Goal: Communication & Community: Participate in discussion

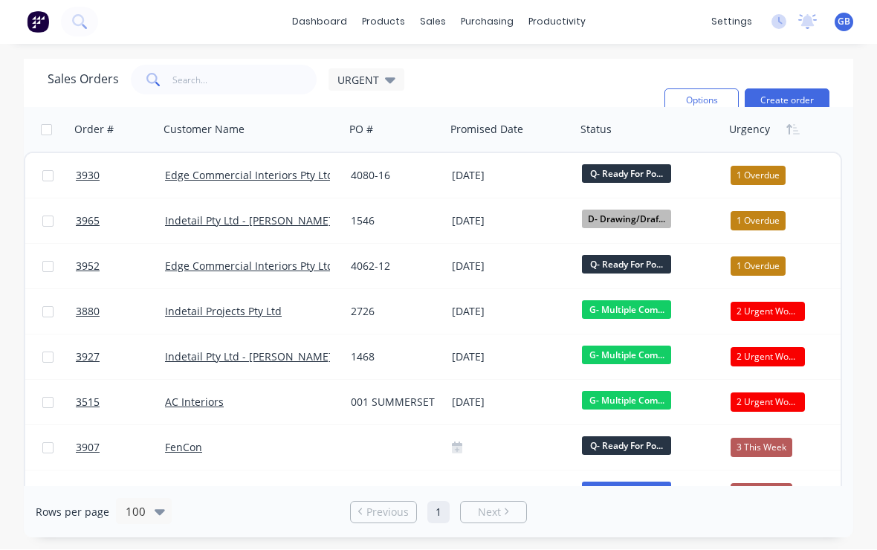
click at [97, 179] on span "3930" at bounding box center [88, 176] width 24 height 15
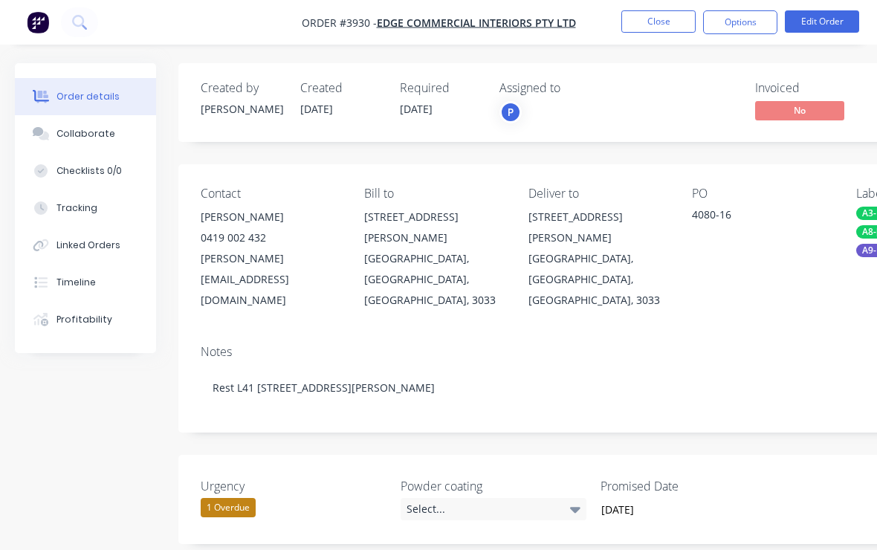
click at [94, 147] on button "Collaborate" at bounding box center [85, 133] width 141 height 37
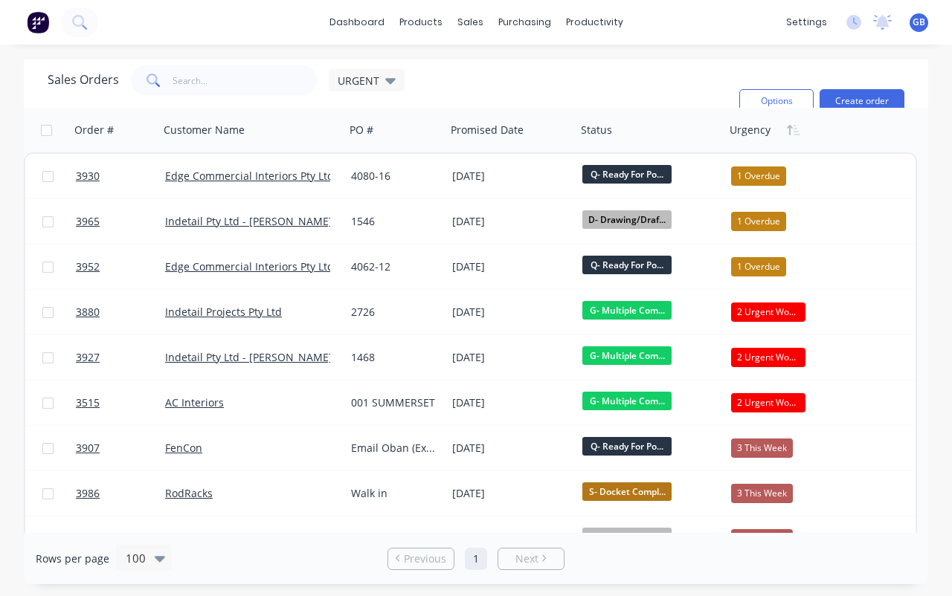
click at [97, 222] on span "3965" at bounding box center [88, 221] width 24 height 15
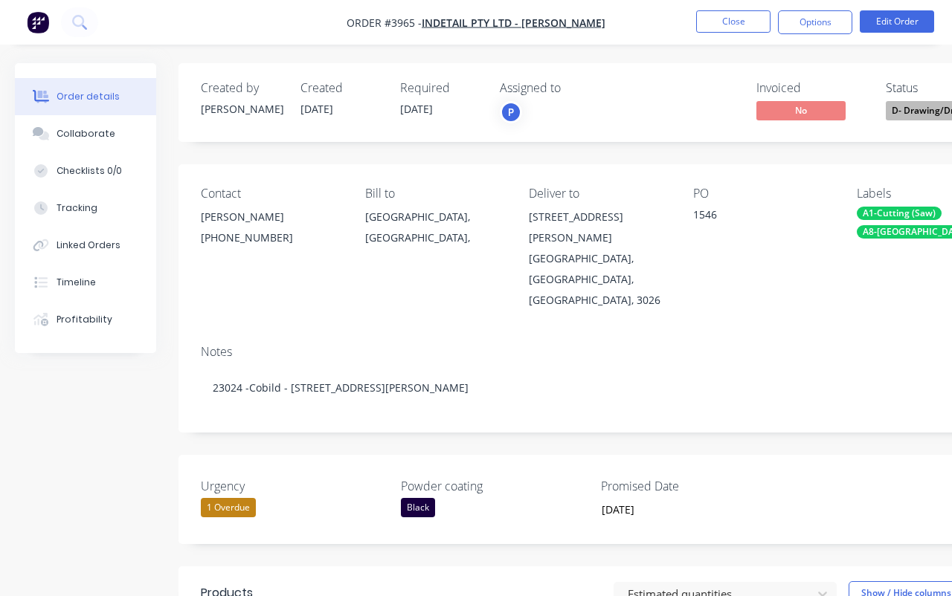
click at [104, 140] on div "Collaborate" at bounding box center [85, 133] width 59 height 13
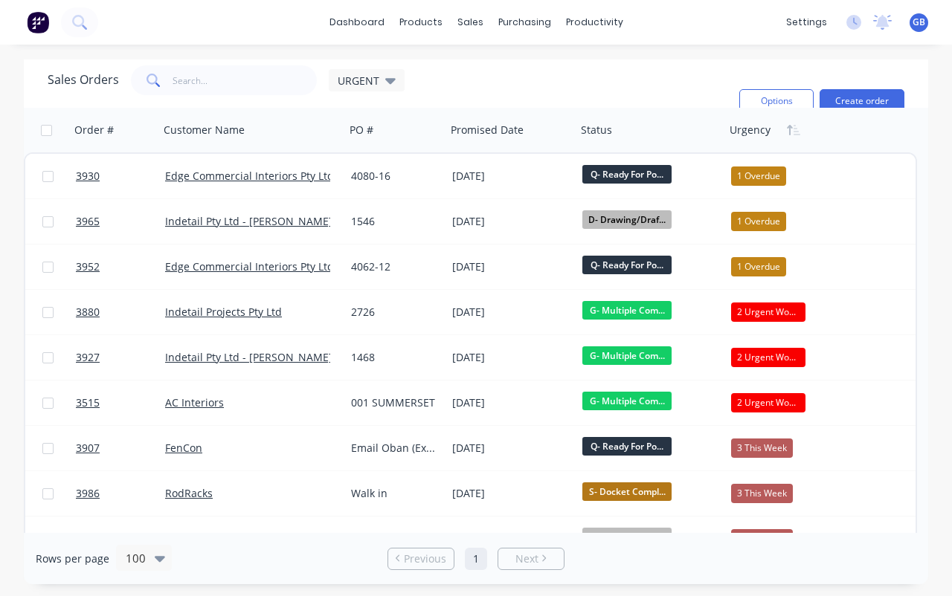
click at [99, 264] on span "3952" at bounding box center [88, 266] width 24 height 15
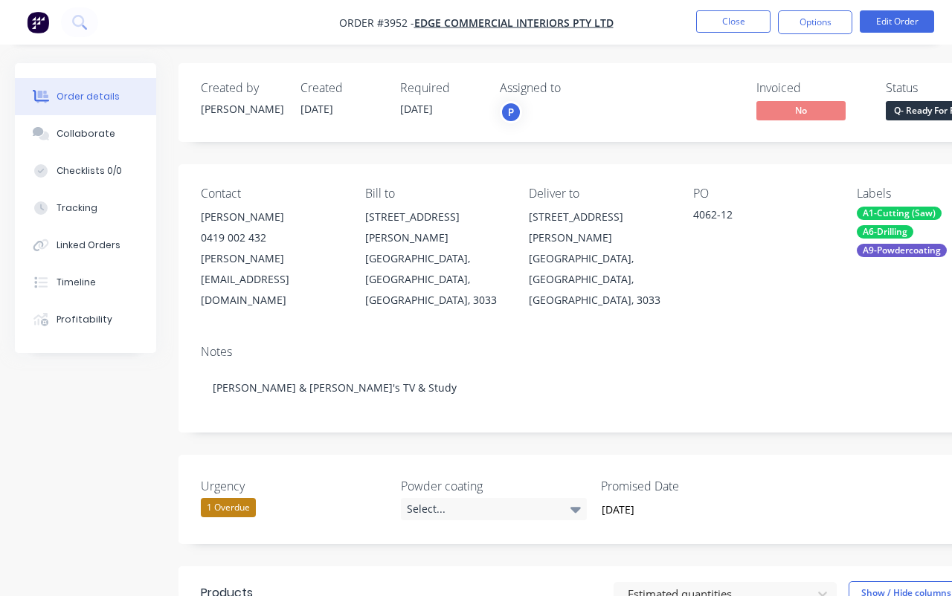
click at [107, 145] on button "Collaborate" at bounding box center [85, 133] width 141 height 37
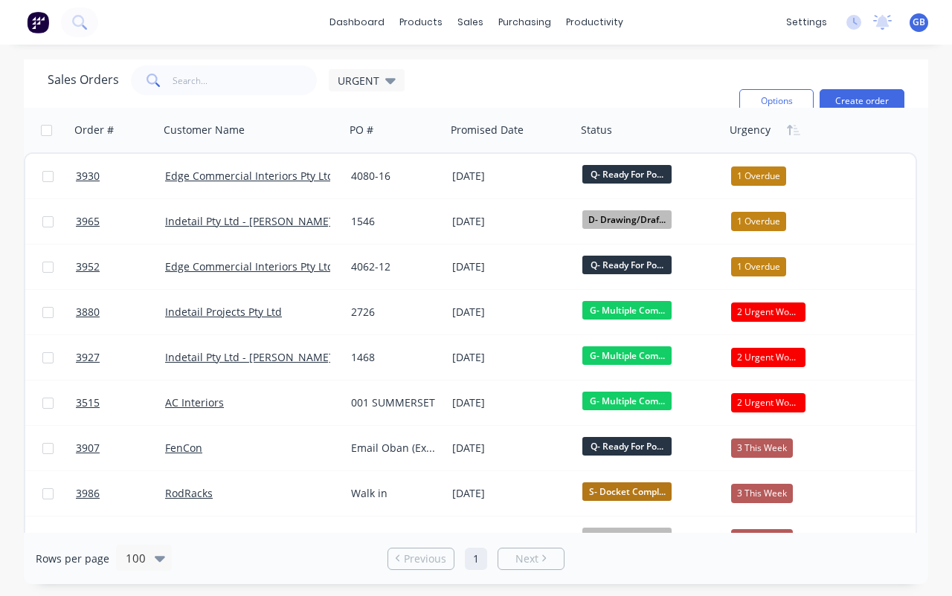
click at [108, 227] on link "3965" at bounding box center [120, 221] width 89 height 45
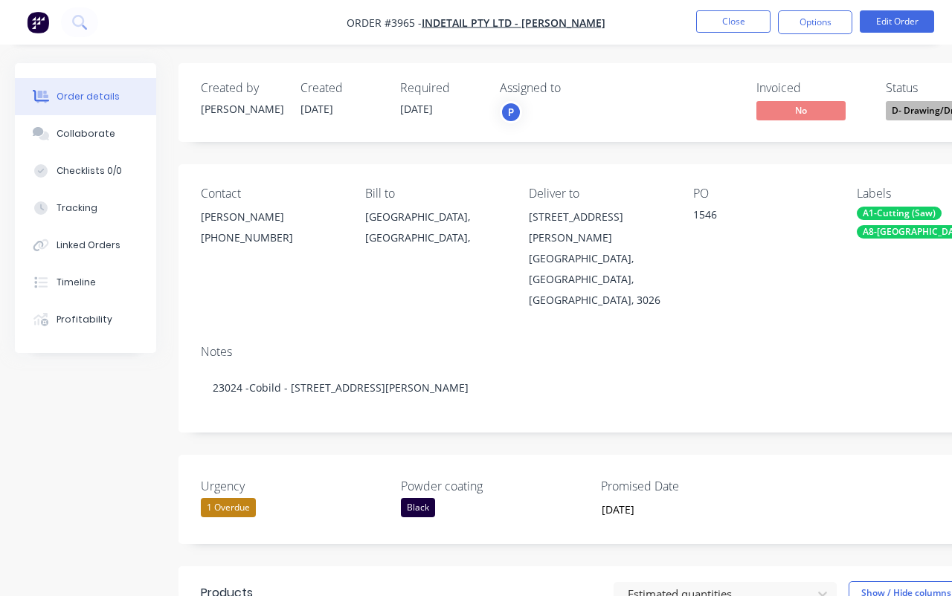
click at [104, 129] on div "Collaborate" at bounding box center [85, 133] width 59 height 13
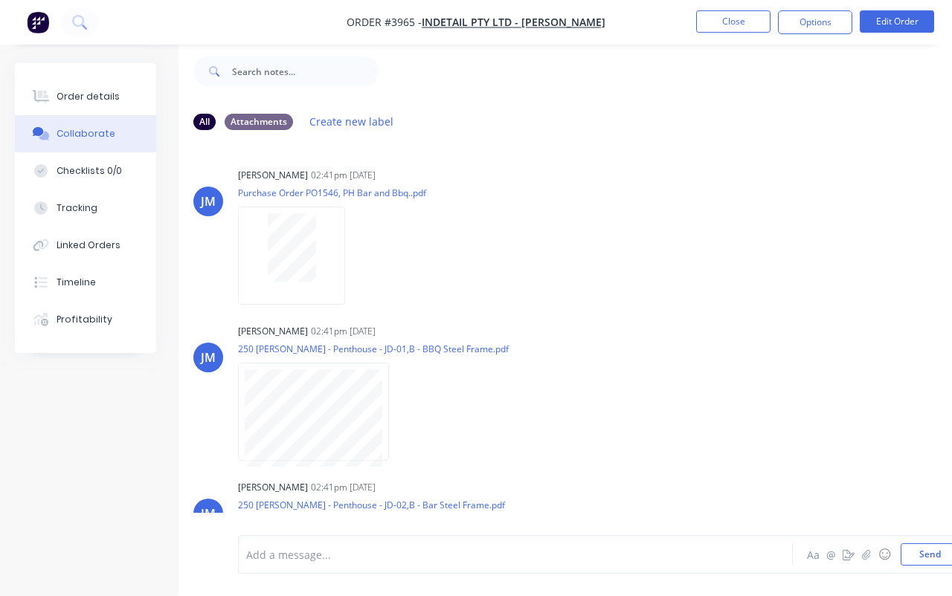
click at [731, 20] on button "Close" at bounding box center [733, 21] width 74 height 22
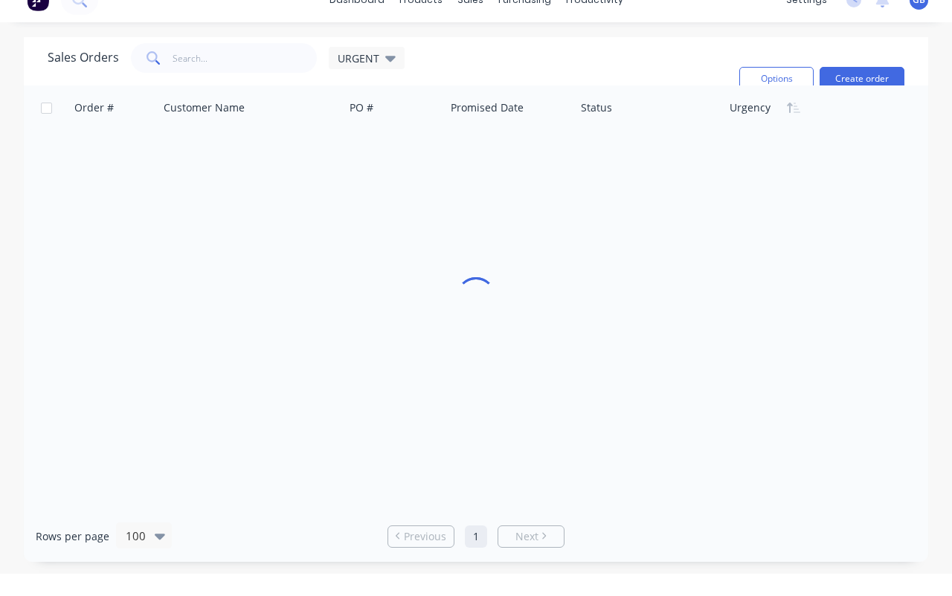
scroll to position [27, 0]
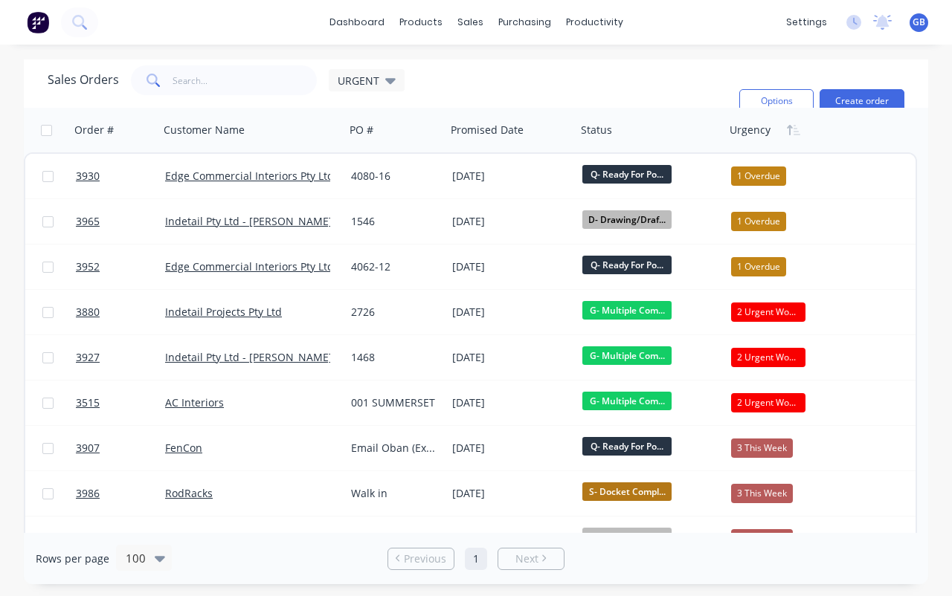
click at [94, 305] on span "3880" at bounding box center [88, 312] width 24 height 15
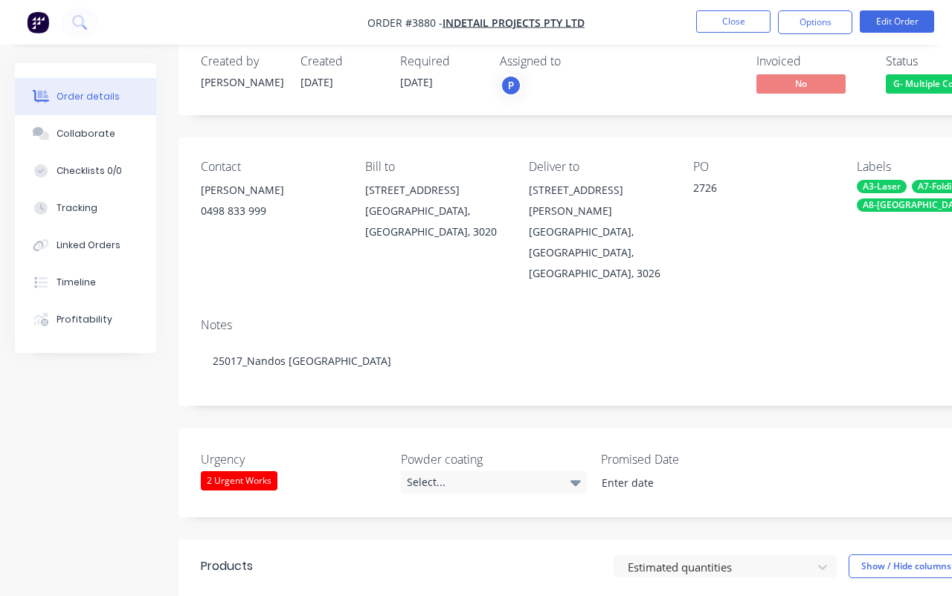
type input "[DATE]"
click at [112, 145] on button "Collaborate" at bounding box center [85, 133] width 141 height 37
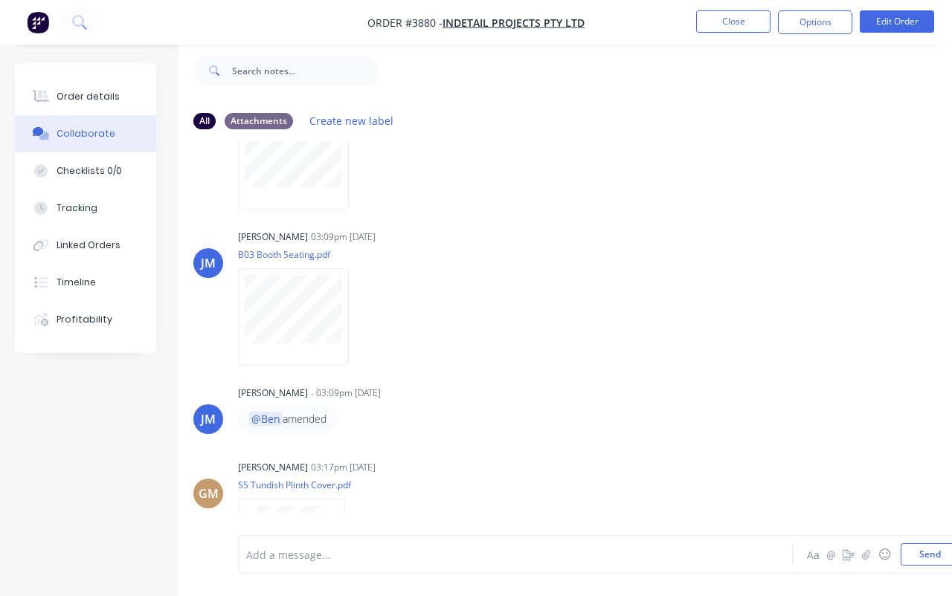
scroll to position [702, 0]
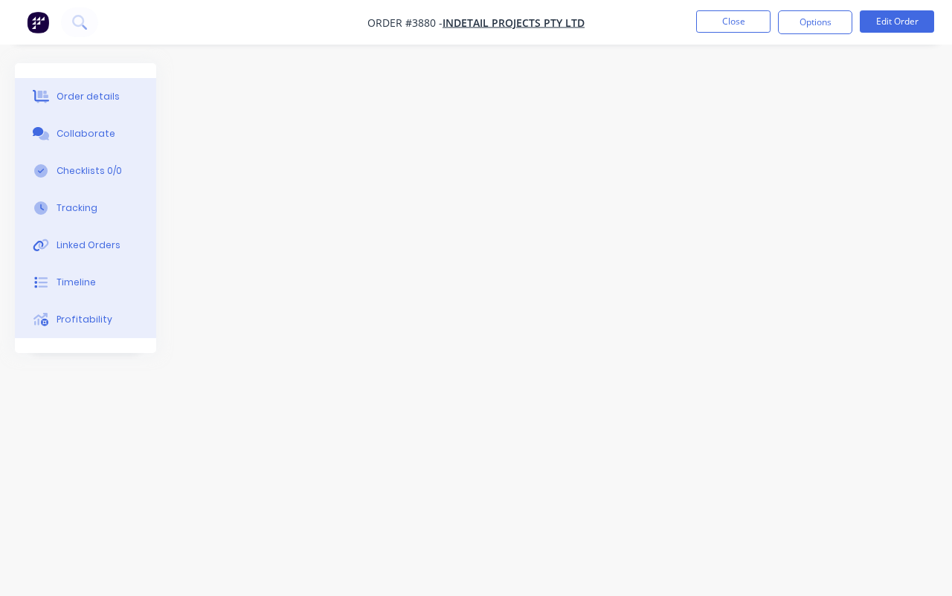
scroll to position [26, 0]
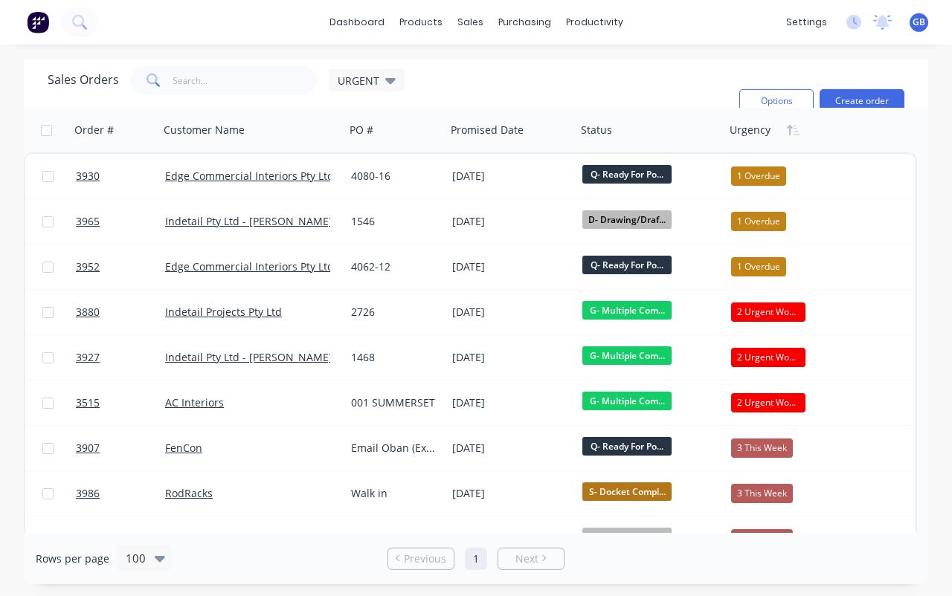
click at [99, 305] on span "3880" at bounding box center [88, 312] width 24 height 15
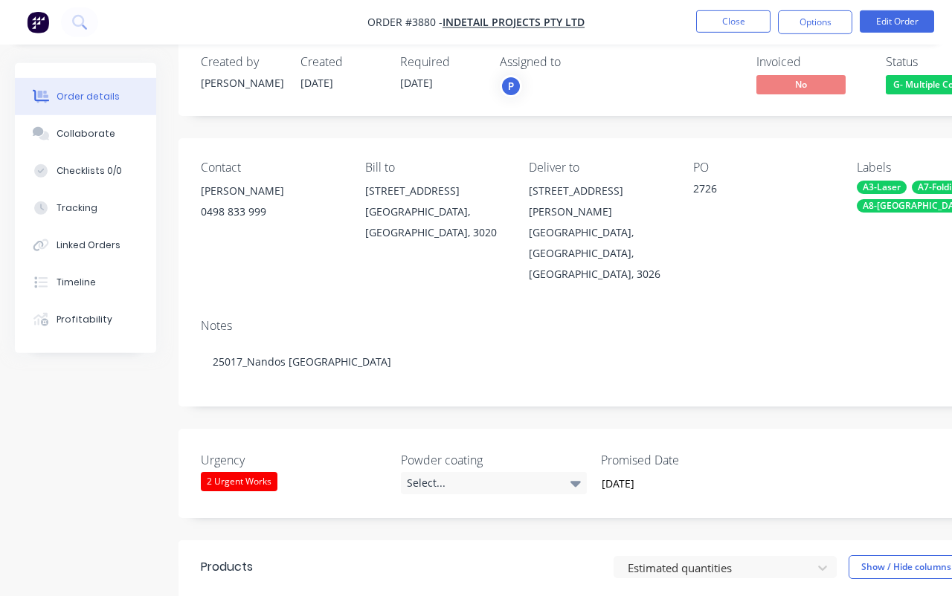
click at [115, 136] on button "Collaborate" at bounding box center [85, 133] width 141 height 37
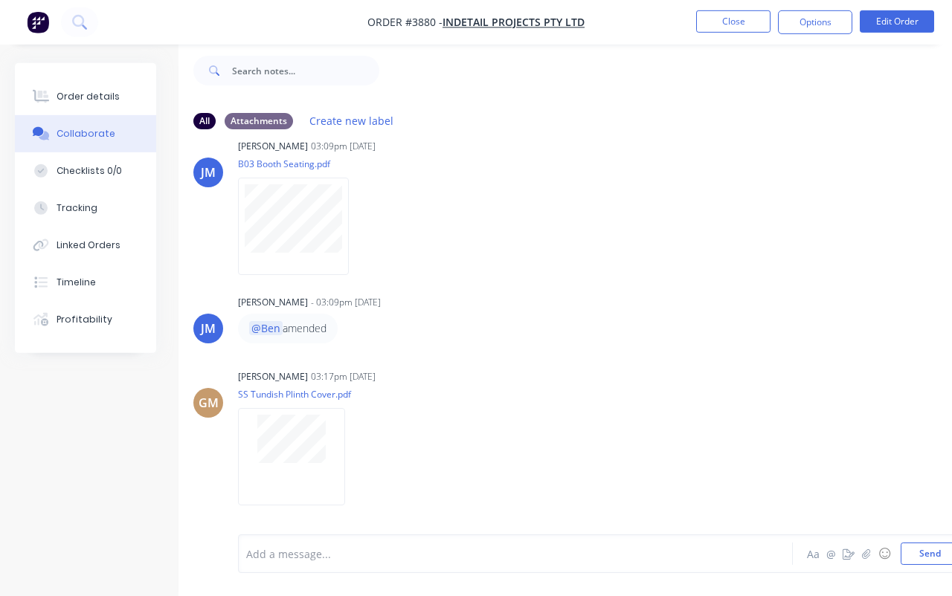
scroll to position [750, 0]
click at [525, 334] on div "@Ben amended" at bounding box center [470, 329] width 465 height 30
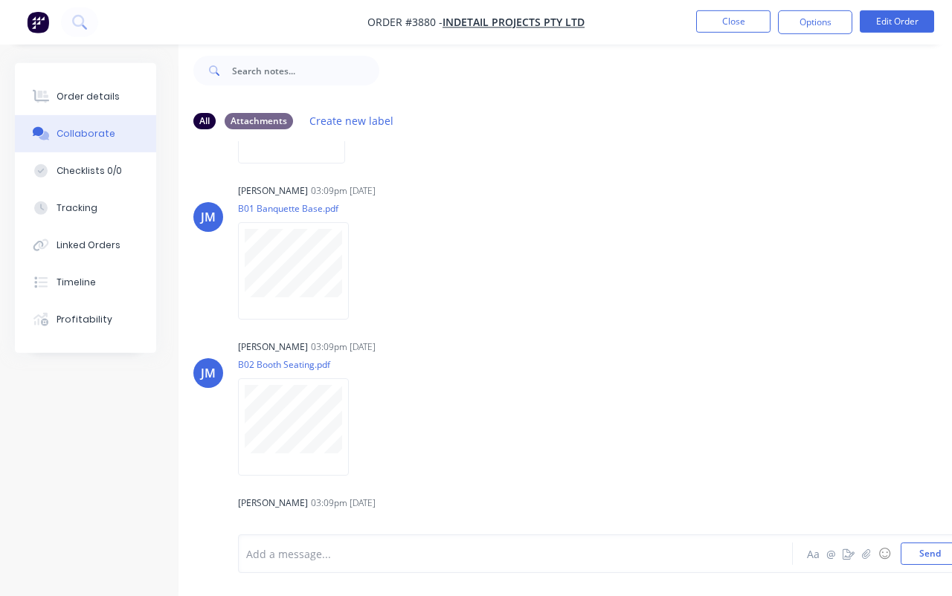
scroll to position [372, 0]
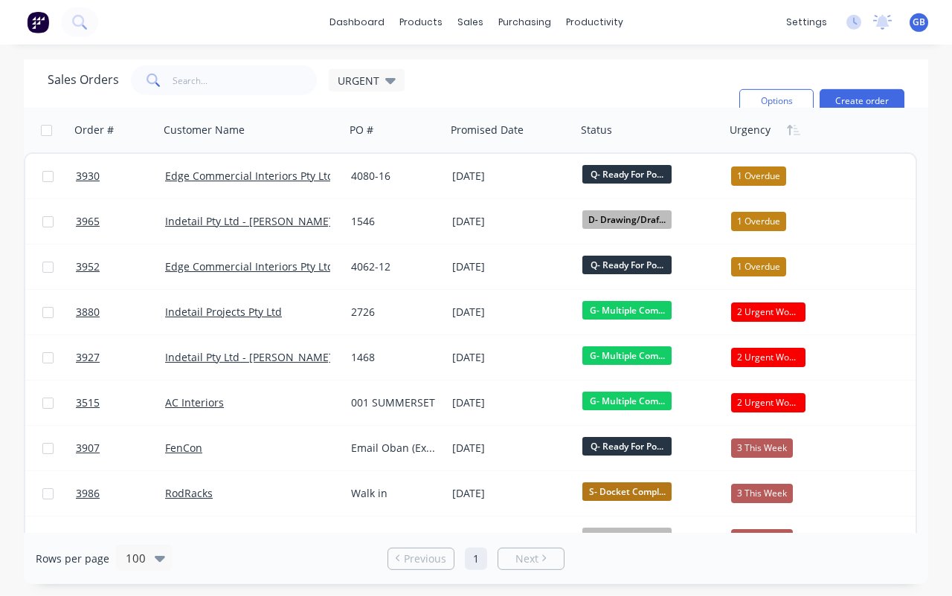
click at [103, 335] on link "3927" at bounding box center [120, 357] width 89 height 45
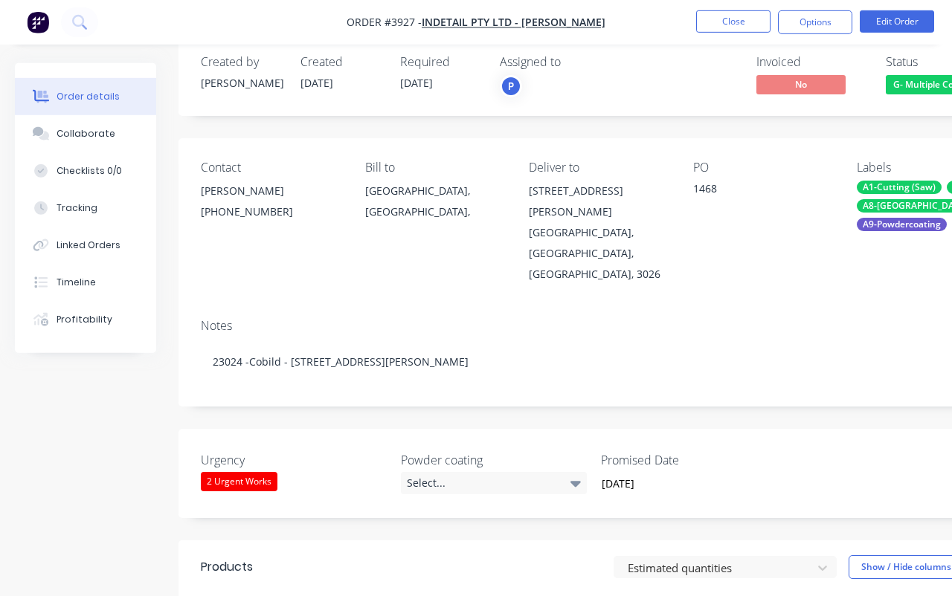
click at [120, 138] on button "Collaborate" at bounding box center [85, 133] width 141 height 37
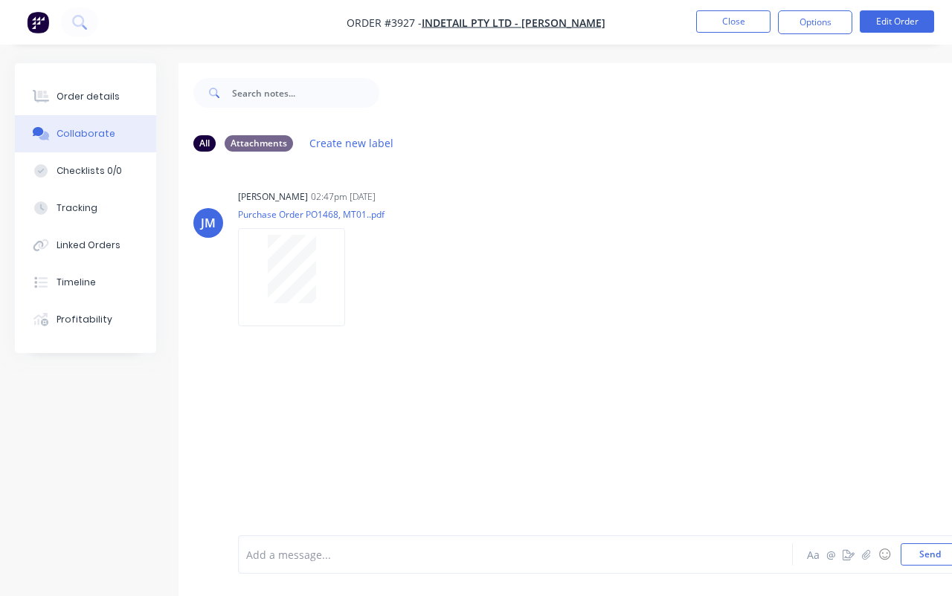
scroll to position [26, 0]
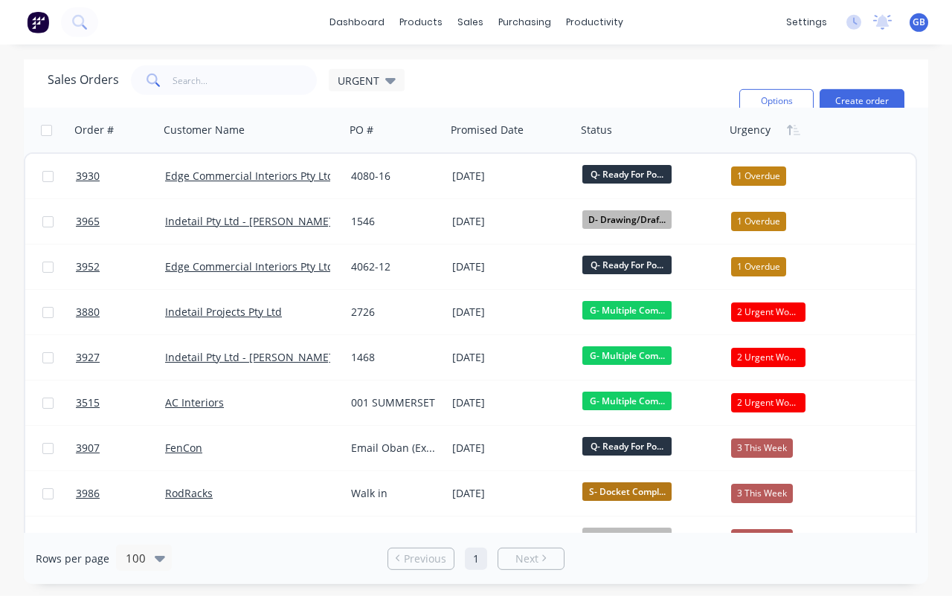
click at [97, 395] on span "3515" at bounding box center [88, 402] width 24 height 15
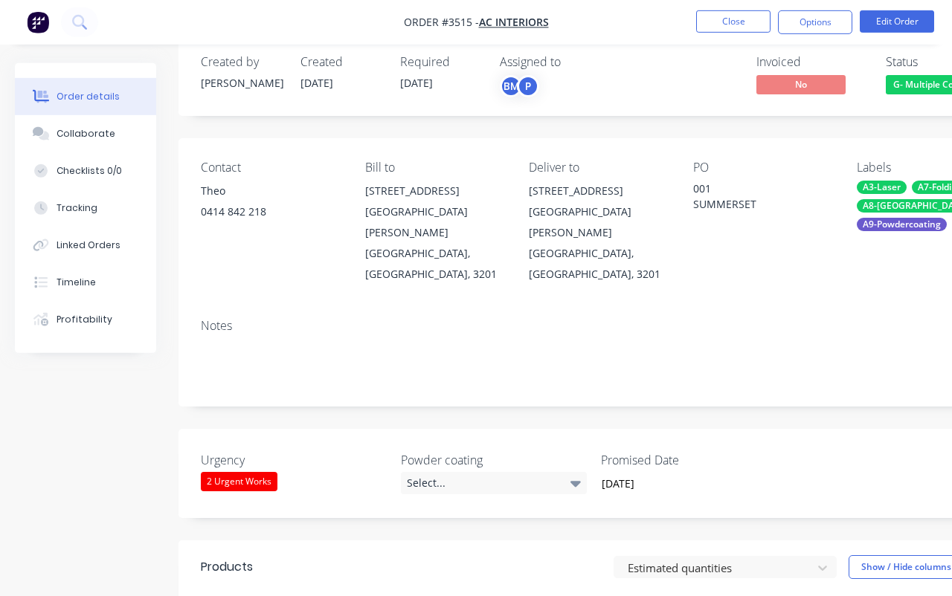
click at [115, 139] on button "Collaborate" at bounding box center [85, 133] width 141 height 37
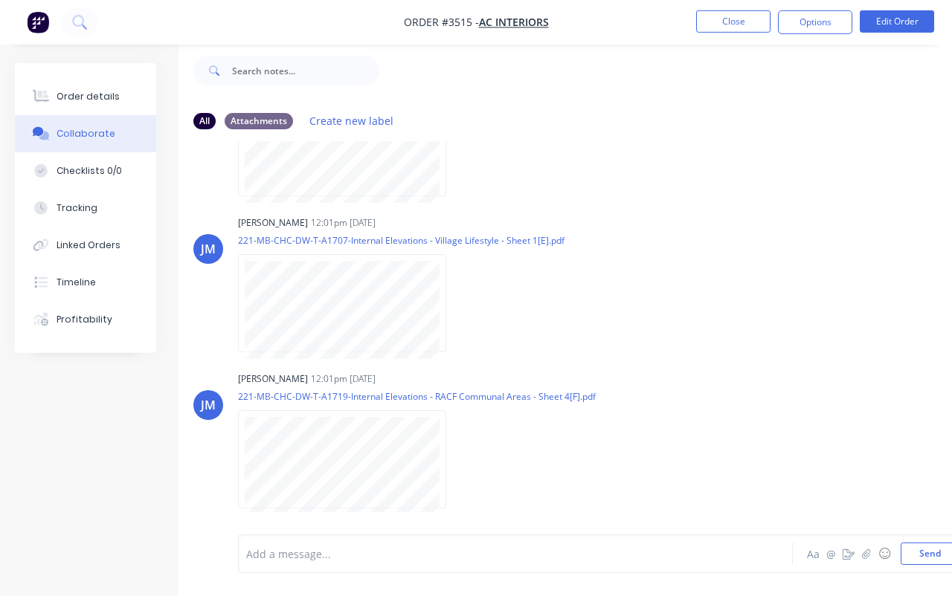
scroll to position [558, 0]
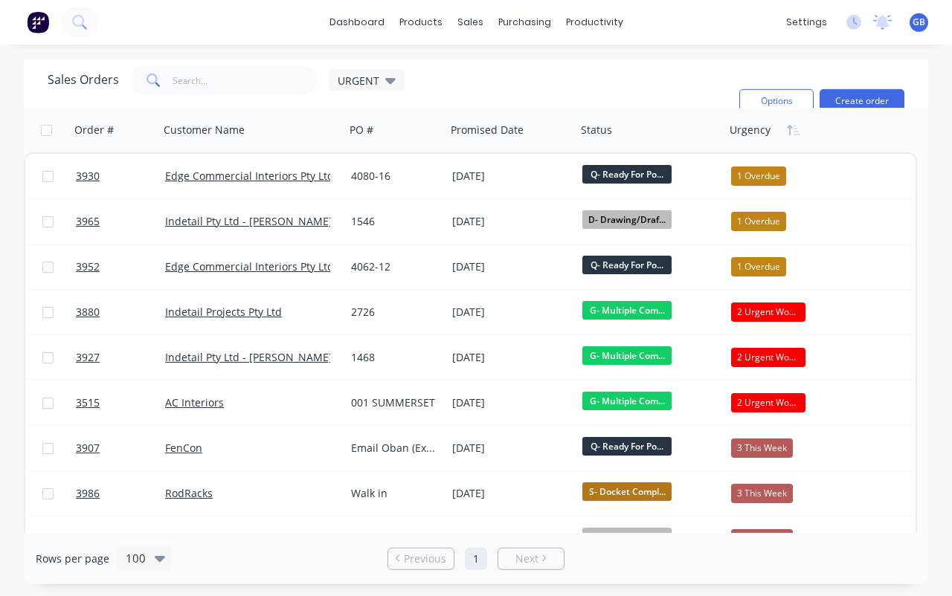
click at [94, 395] on span "3515" at bounding box center [88, 402] width 24 height 15
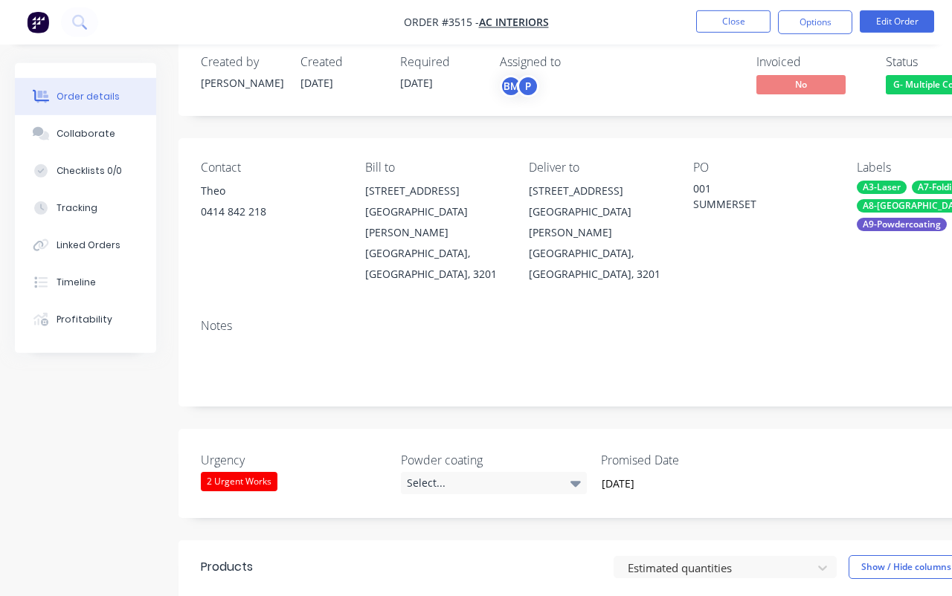
click at [120, 136] on button "Collaborate" at bounding box center [85, 133] width 141 height 37
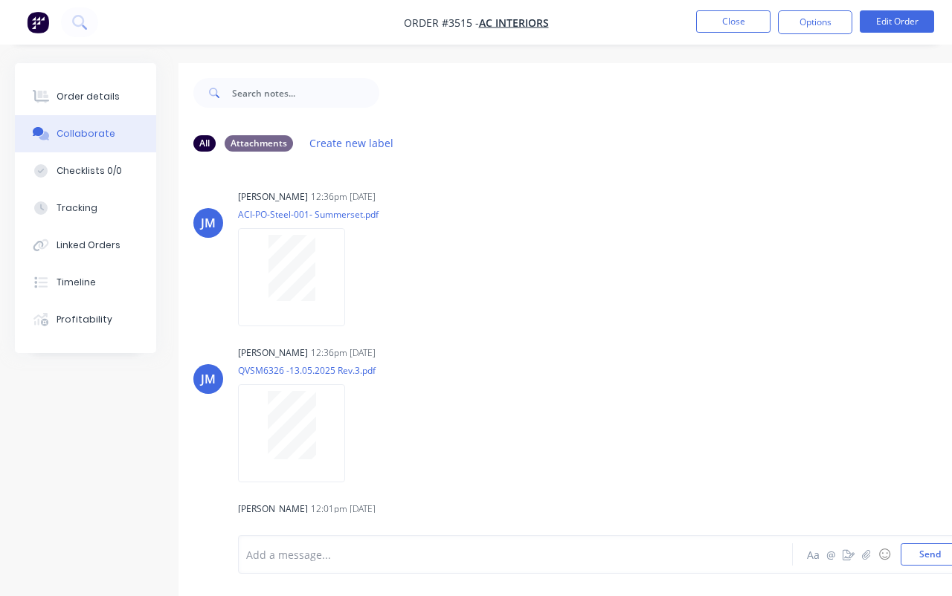
scroll to position [26, 0]
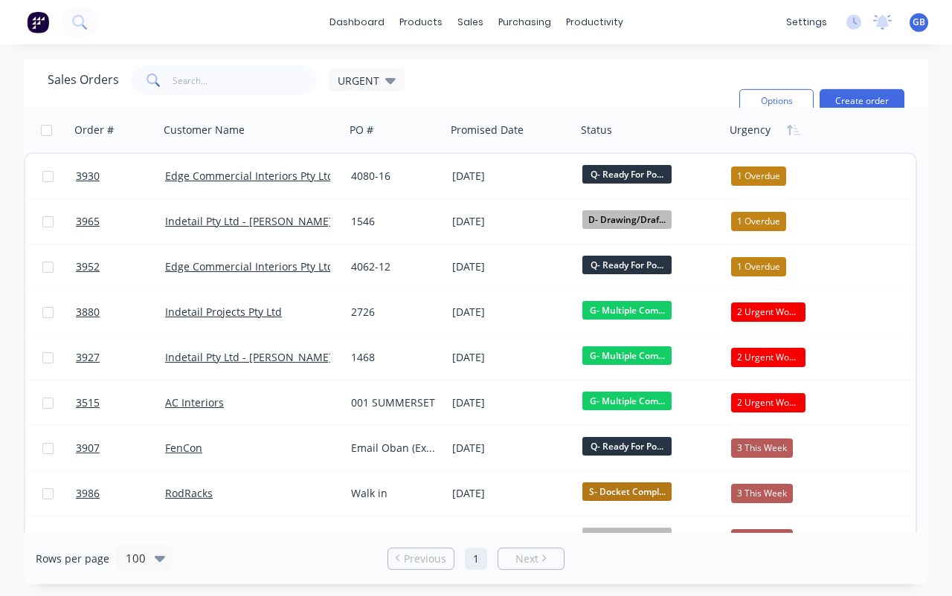
click at [835, 426] on div "3907 FenCon Email Oban (Extra) [DATE] Q- Ready For Po... 3 This Week" at bounding box center [470, 448] width 890 height 45
click at [86, 441] on span "3907" at bounding box center [88, 448] width 24 height 15
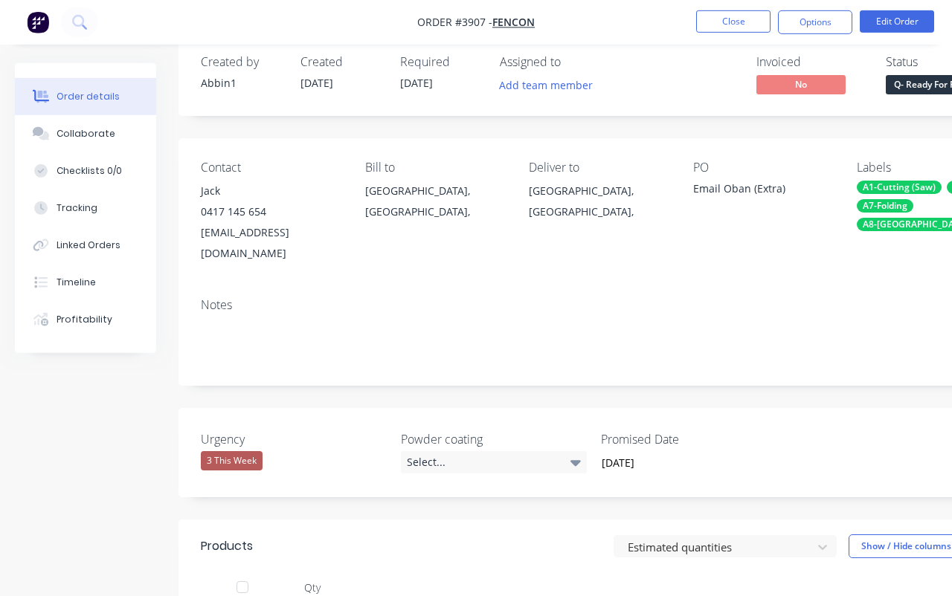
click at [111, 140] on div "Collaborate" at bounding box center [85, 133] width 59 height 13
